Goal: Navigation & Orientation: Find specific page/section

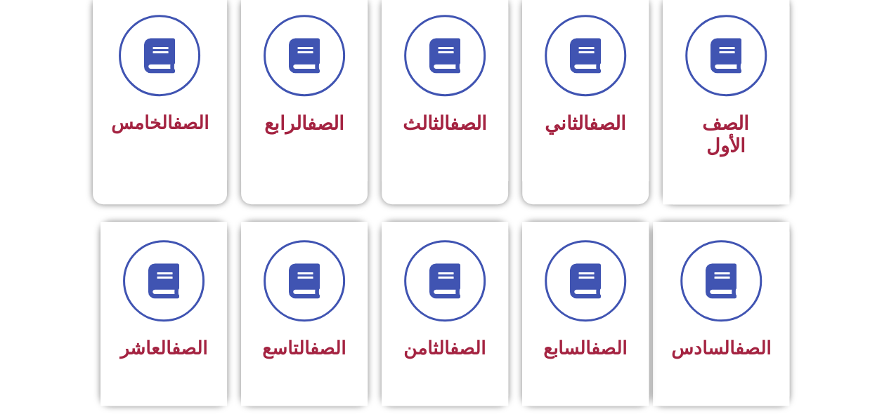
scroll to position [400, 0]
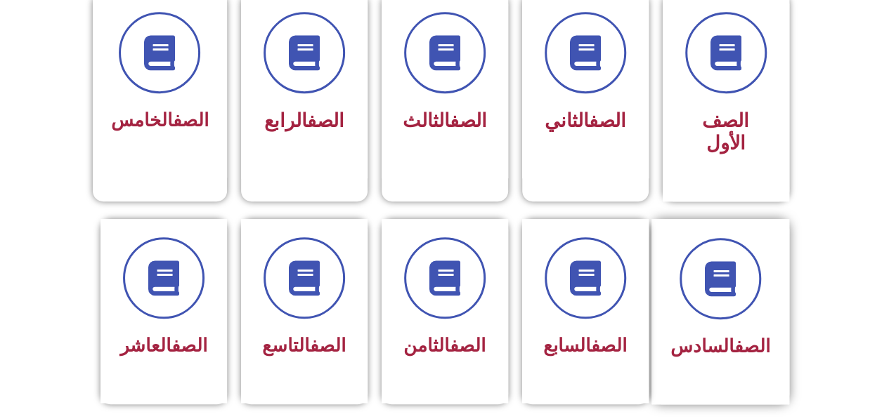
click at [717, 330] on div "الصف السادس" at bounding box center [720, 347] width 100 height 34
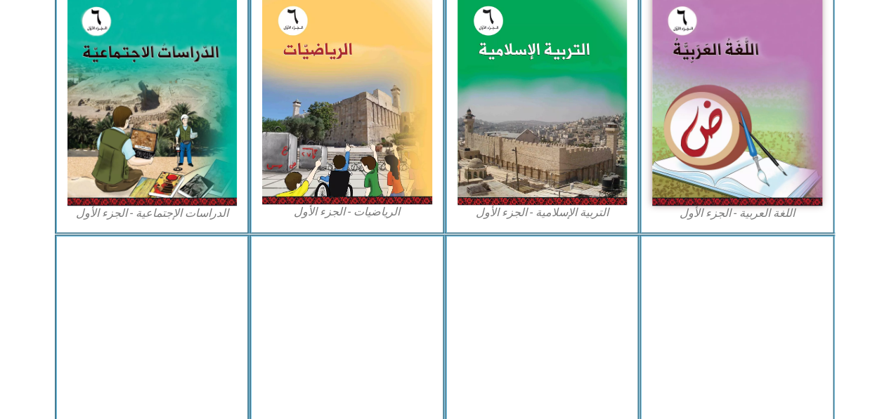
scroll to position [365, 0]
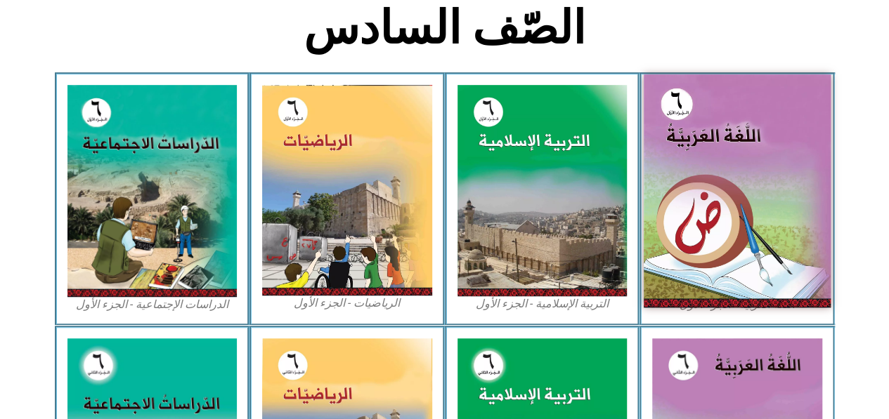
click at [762, 245] on img at bounding box center [737, 190] width 187 height 233
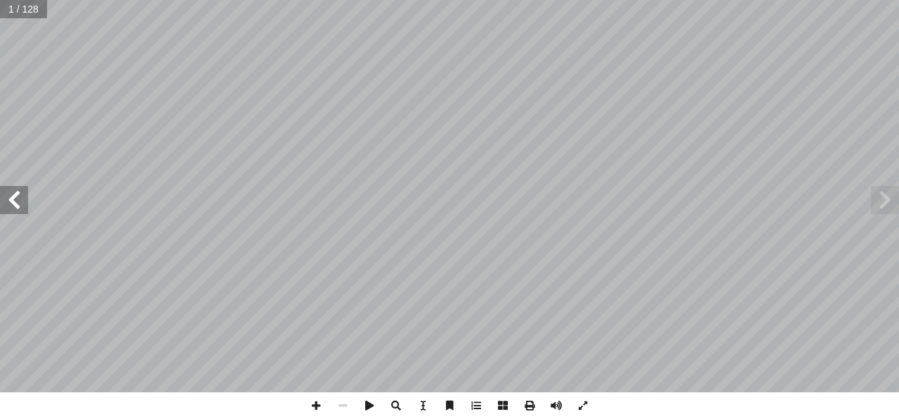
click at [14, 209] on span at bounding box center [14, 200] width 28 height 28
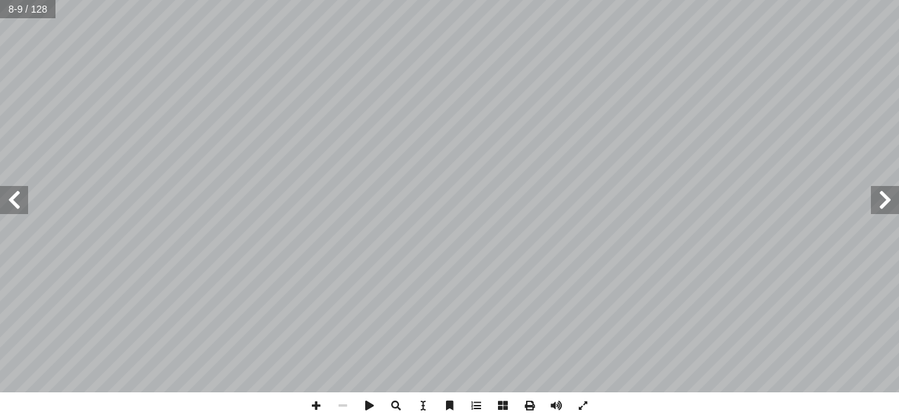
click at [14, 209] on span at bounding box center [14, 200] width 28 height 28
click at [880, 205] on span at bounding box center [885, 200] width 28 height 28
